Goal: Transaction & Acquisition: Book appointment/travel/reservation

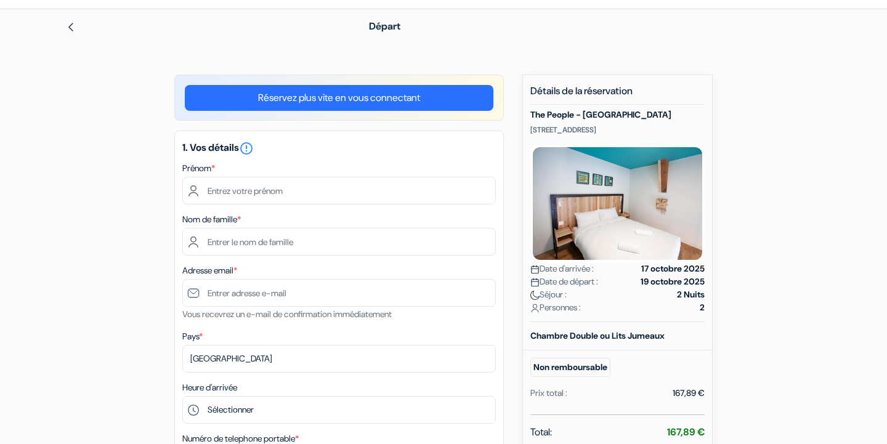
scroll to position [9, 0]
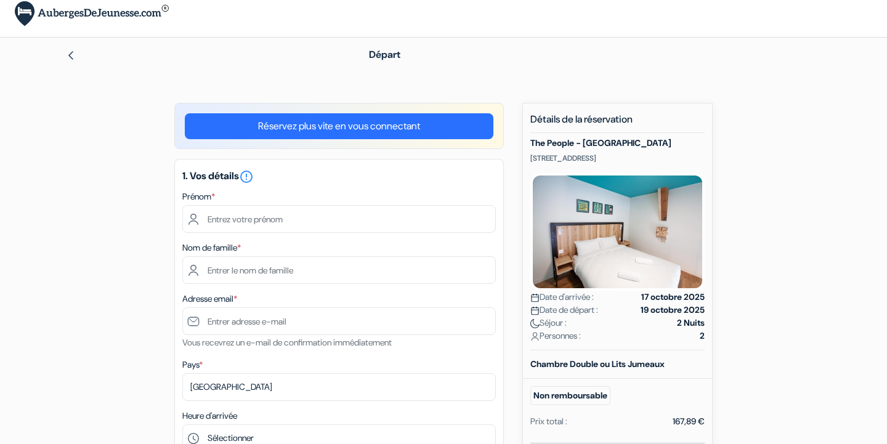
click at [417, 125] on link "Réservez plus vite en vous connectant" at bounding box center [339, 126] width 309 height 26
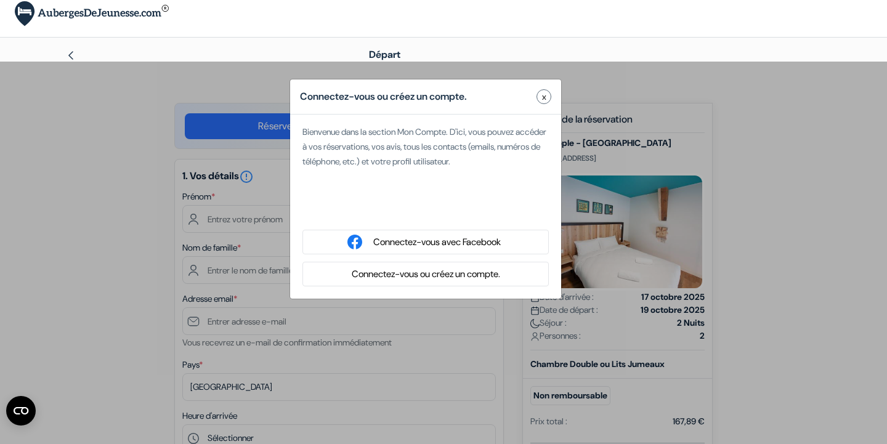
click at [413, 273] on button "Connectez-vous ou créez un compte." at bounding box center [426, 274] width 156 height 15
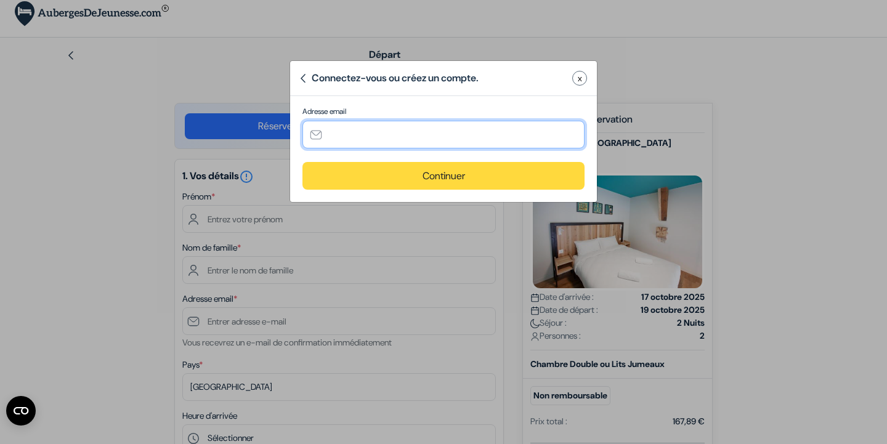
click at [406, 127] on input "text" at bounding box center [443, 135] width 282 height 28
type input "[EMAIL_ADDRESS][DOMAIN_NAME]"
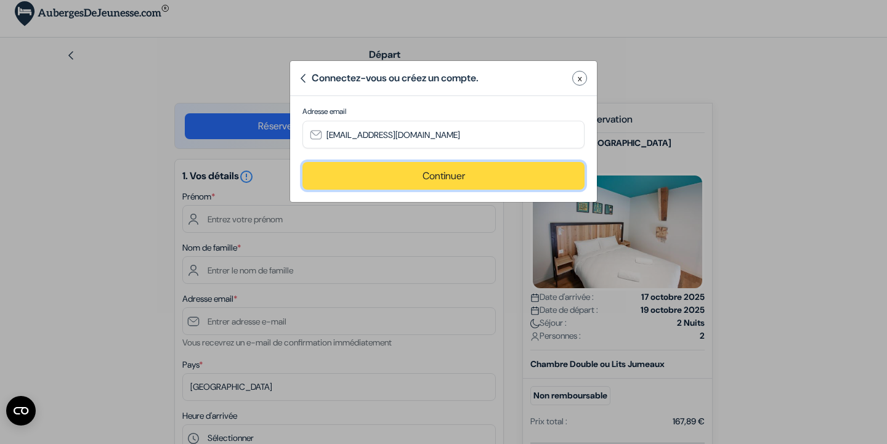
click at [413, 179] on button "Continuer" at bounding box center [443, 176] width 282 height 28
type input "[EMAIL_ADDRESS][DOMAIN_NAME]"
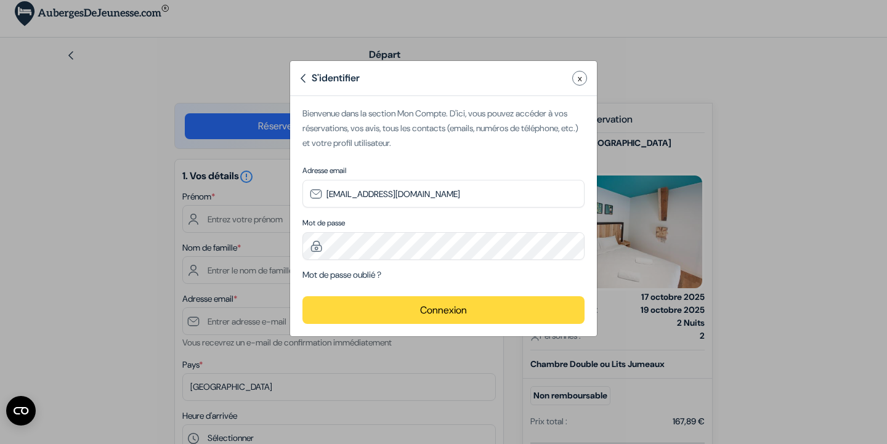
click at [383, 310] on button "Connexion" at bounding box center [443, 310] width 282 height 28
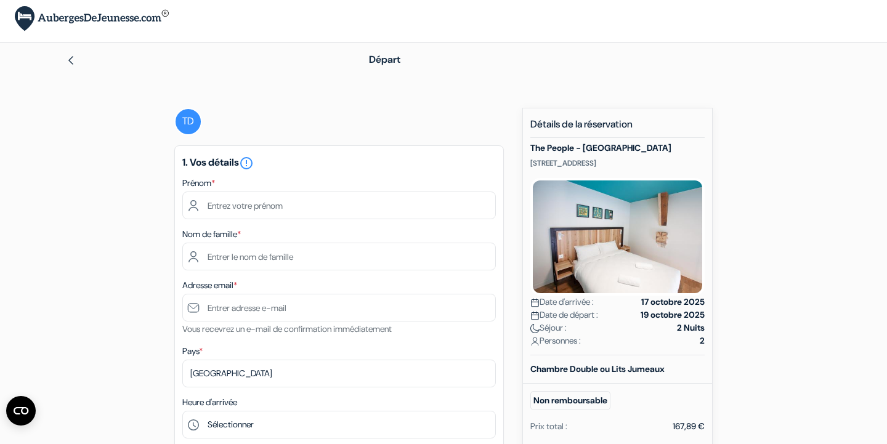
scroll to position [0, 0]
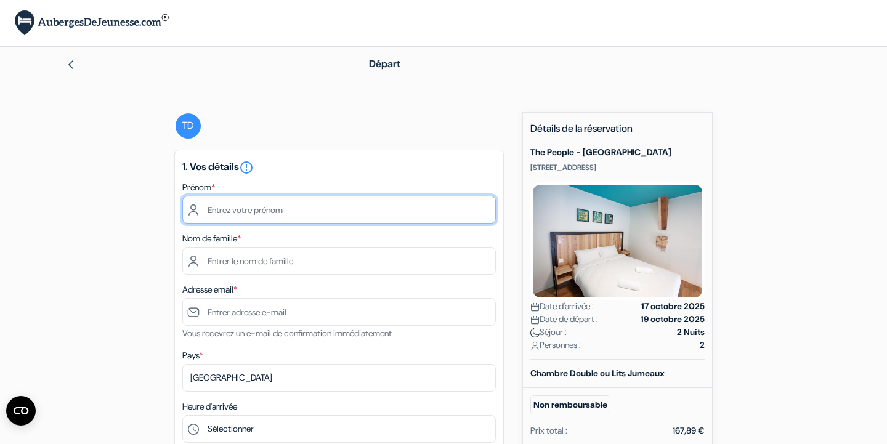
click at [310, 214] on input "text" at bounding box center [338, 210] width 313 height 28
type input "Teddy"
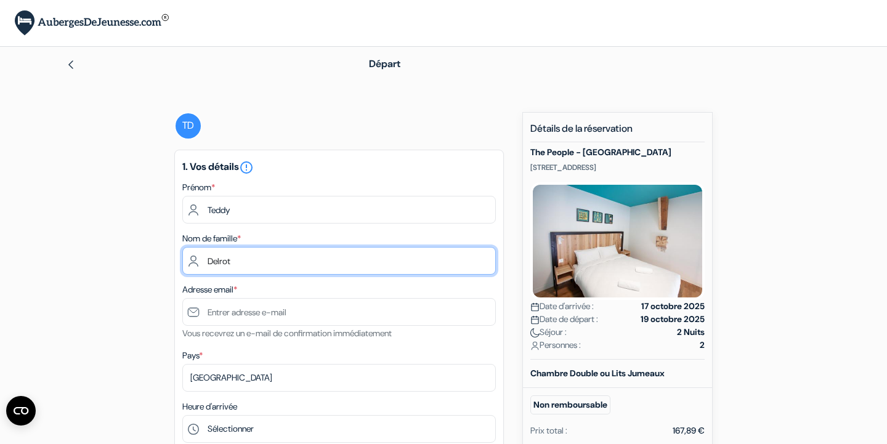
type input "Delrot"
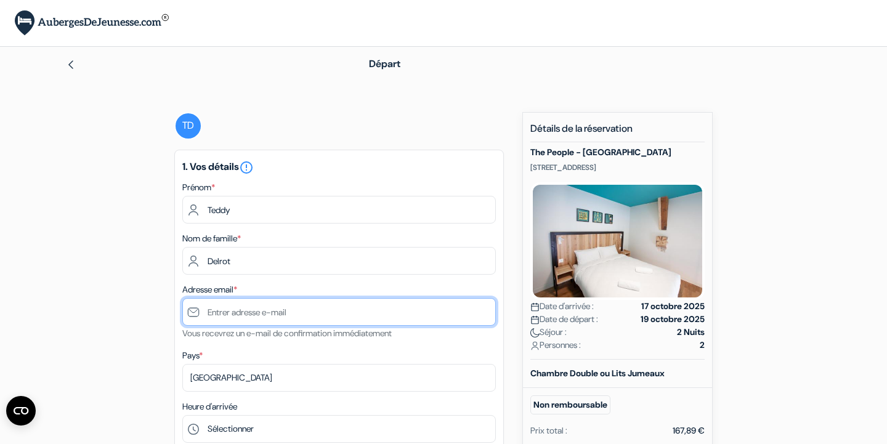
click at [267, 318] on input "text" at bounding box center [338, 312] width 313 height 28
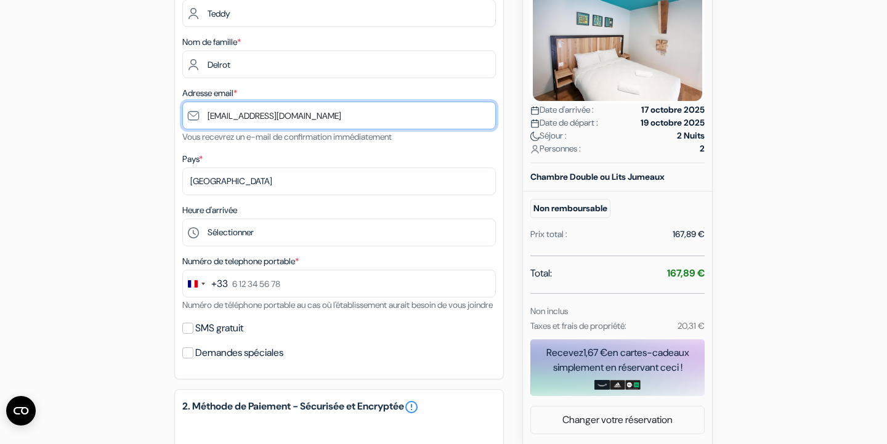
scroll to position [198, 0]
type input "[EMAIL_ADDRESS][DOMAIN_NAME]"
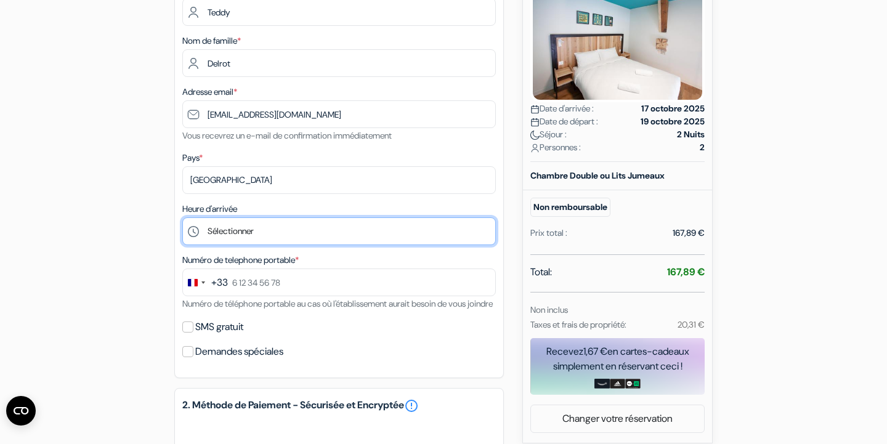
click at [251, 237] on select "Sélectionner 15:00 16:00 17:00 18:00 19:00 20:00 21:00 22:00 23:00 0:00" at bounding box center [338, 231] width 313 height 28
click at [286, 235] on select "Sélectionner 15:00 16:00 17:00 18:00 19:00 20:00 21:00 22:00 23:00 0:00" at bounding box center [338, 231] width 313 height 28
select select "15"
click at [182, 217] on select "Sélectionner 15:00 16:00 17:00 18:00 19:00 20:00 21:00 22:00 23:00 0:00" at bounding box center [338, 231] width 313 height 28
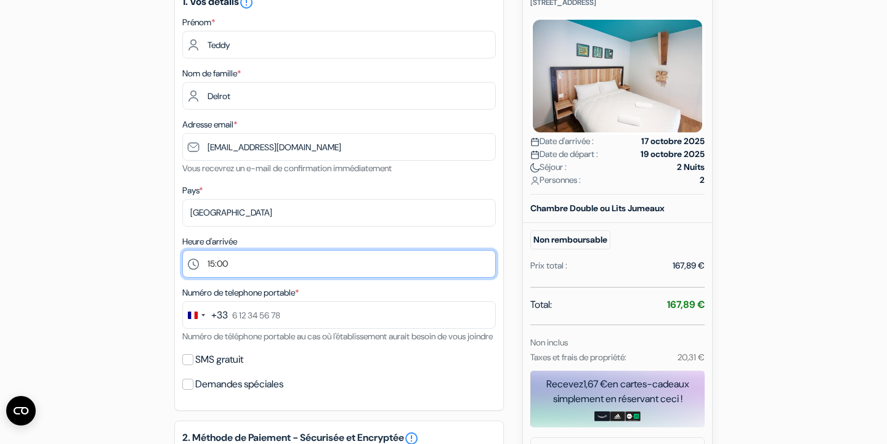
scroll to position [153, 0]
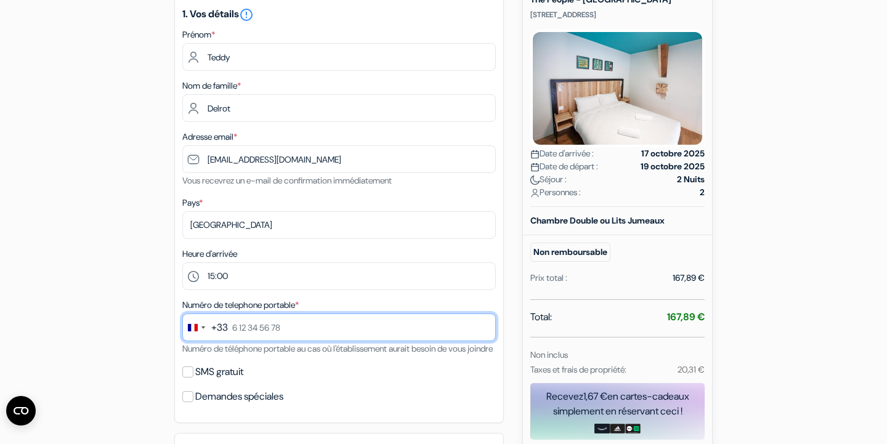
click at [294, 331] on input "text" at bounding box center [338, 327] width 313 height 28
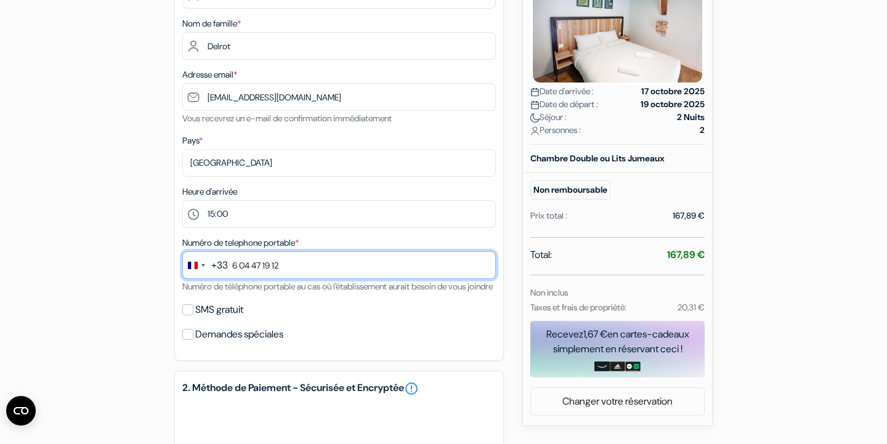
scroll to position [234, 0]
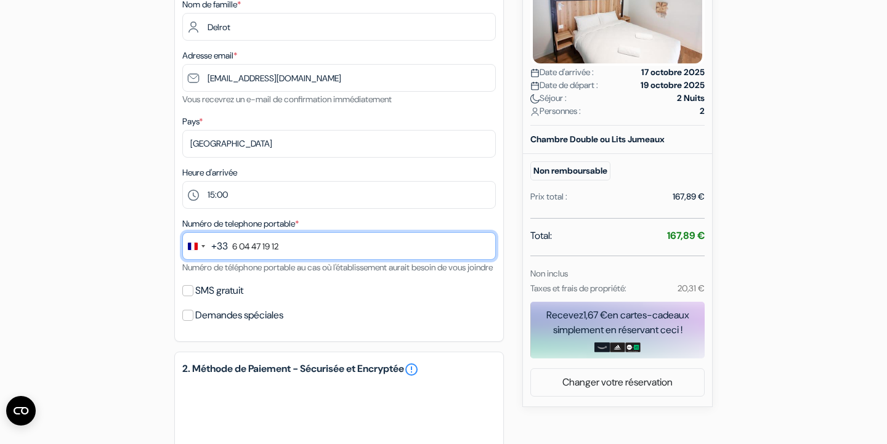
type input "6 04 47 19 12"
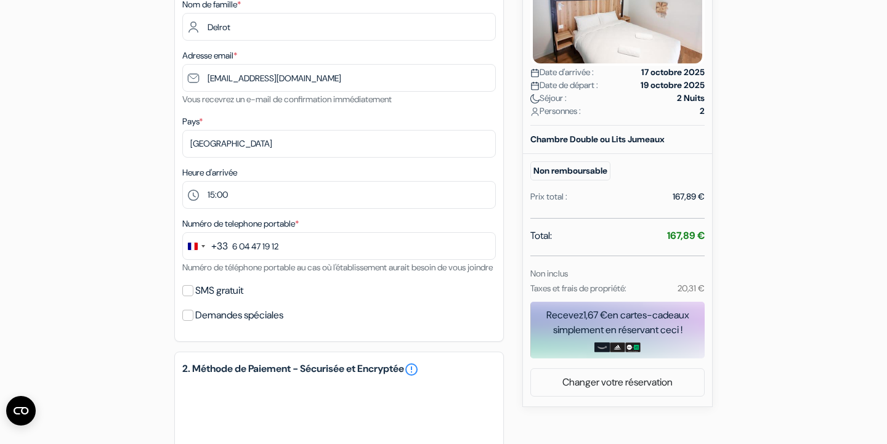
click at [101, 334] on div "add_box The People - [GEOGRAPHIC_DATA] [STREET_ADDRESS] Détails de l'établissem…" at bounding box center [443, 297] width 813 height 839
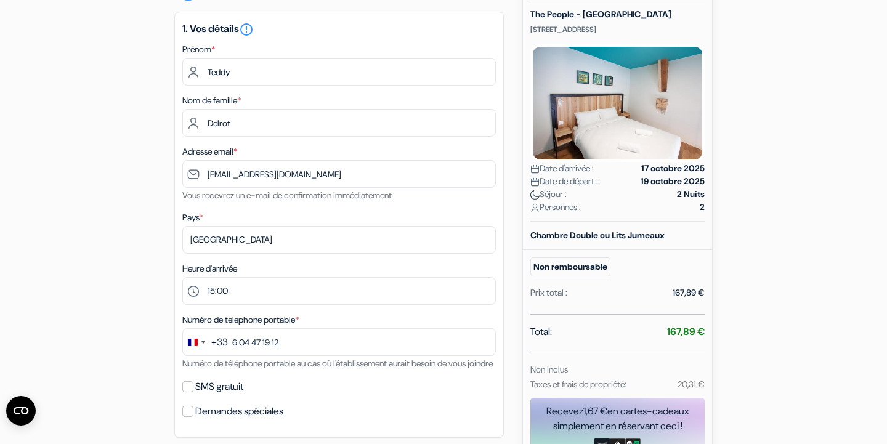
scroll to position [0, 0]
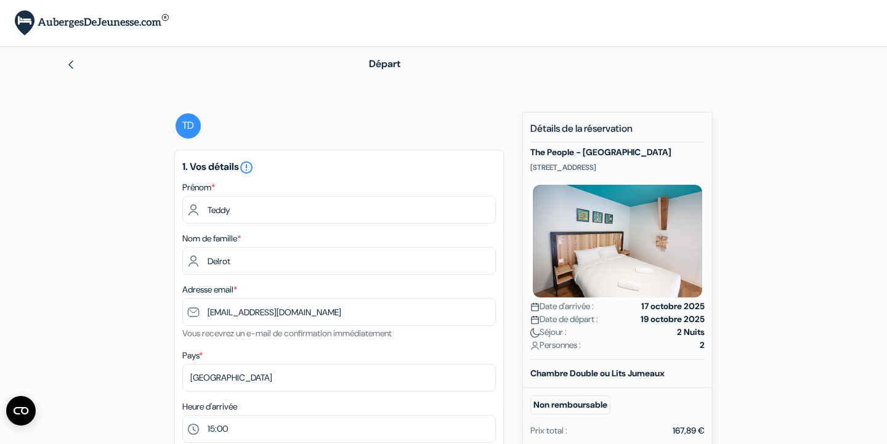
click at [127, 24] on img at bounding box center [92, 22] width 154 height 25
